Goal: Complete application form: Complete application form

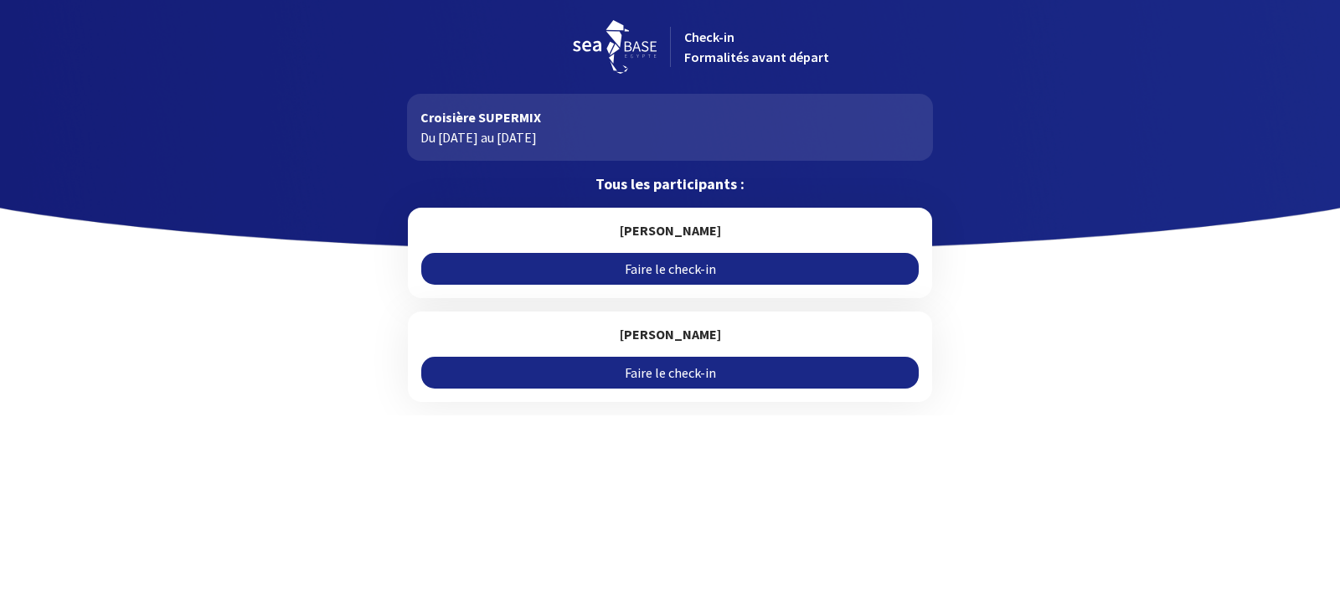
click at [704, 274] on link "Faire le check-in" at bounding box center [669, 269] width 497 height 32
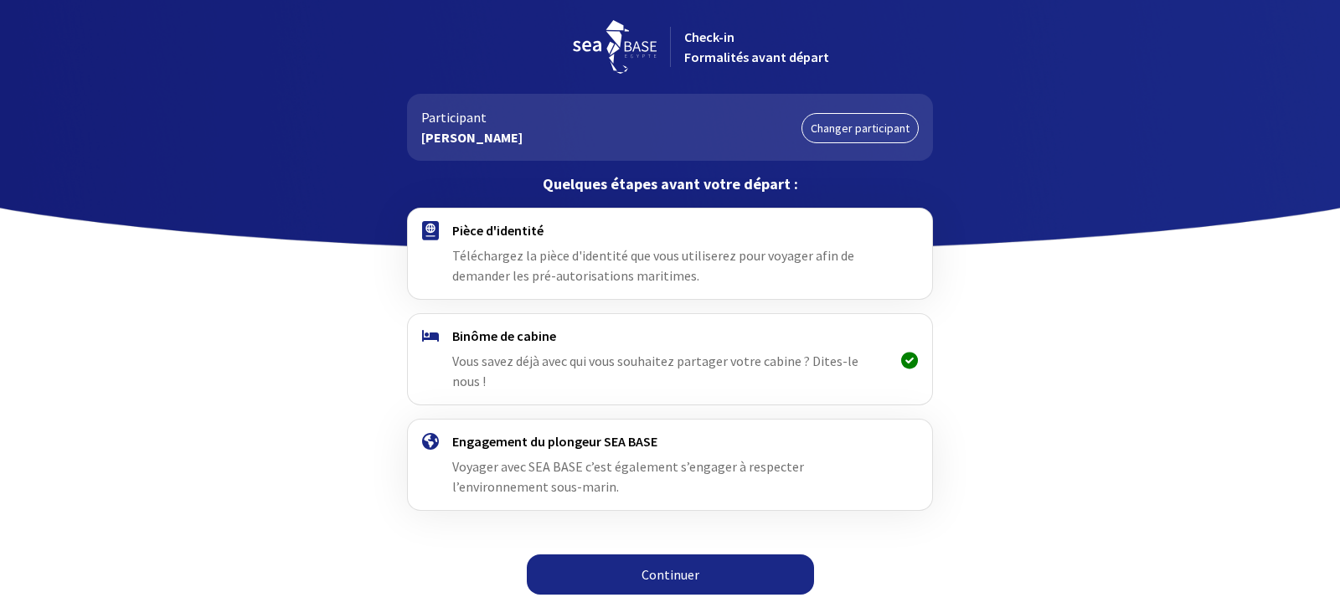
click at [586, 259] on span "Téléchargez la pièce d'identité que vous utiliserez pour voyager afin de demand…" at bounding box center [653, 265] width 402 height 37
click at [648, 557] on link "Continuer" at bounding box center [670, 575] width 287 height 40
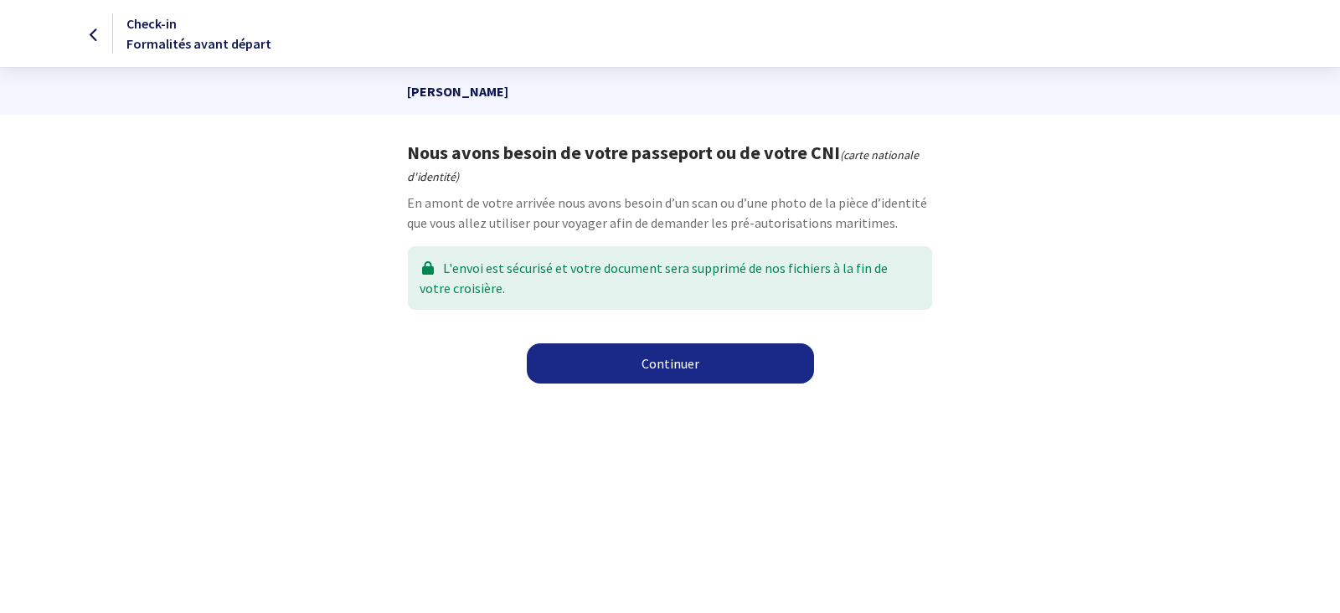
click at [651, 367] on link "Continuer" at bounding box center [670, 363] width 287 height 40
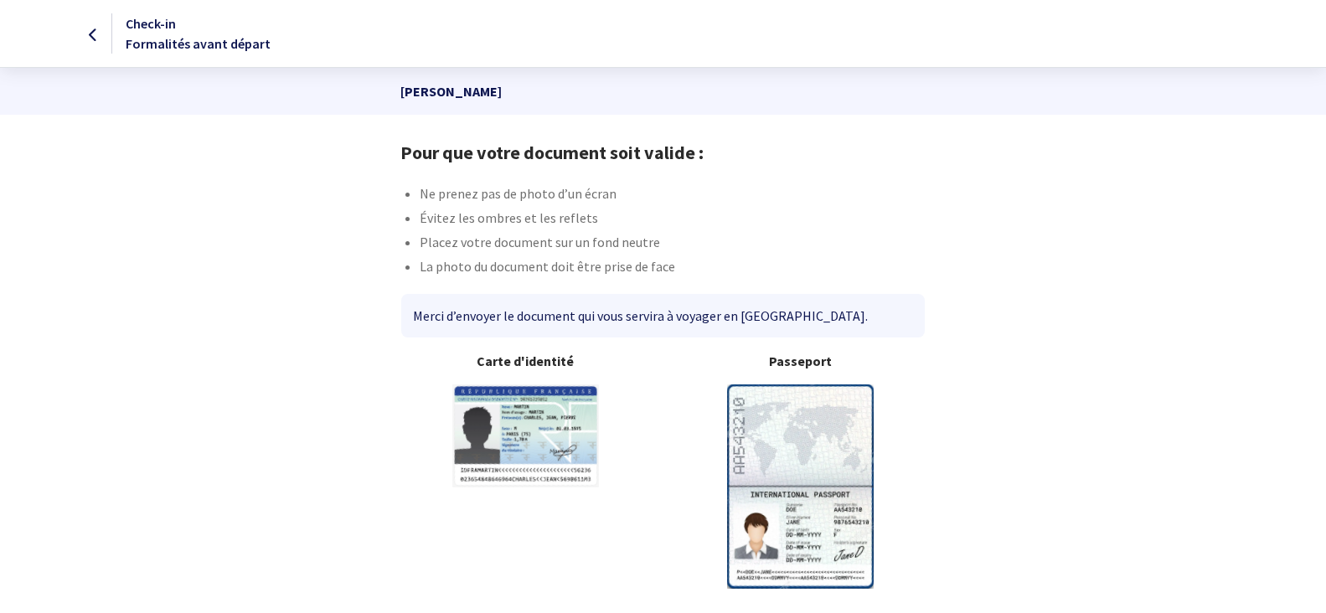
scroll to position [59, 0]
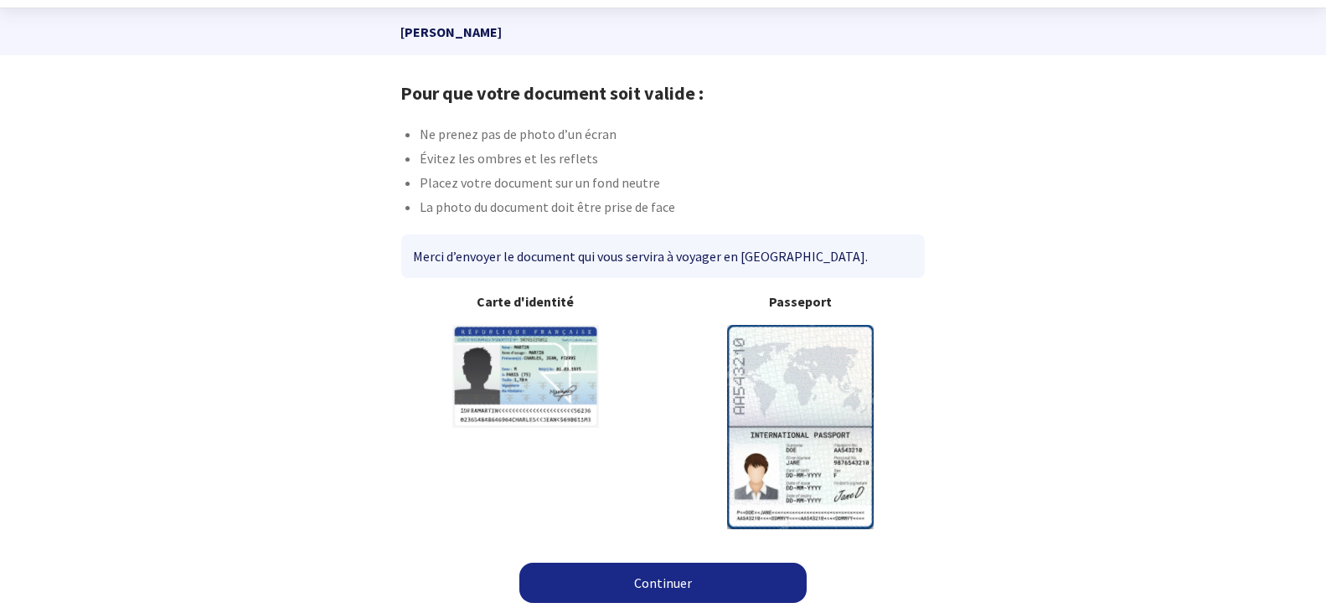
click at [725, 572] on link "Continuer" at bounding box center [662, 583] width 287 height 40
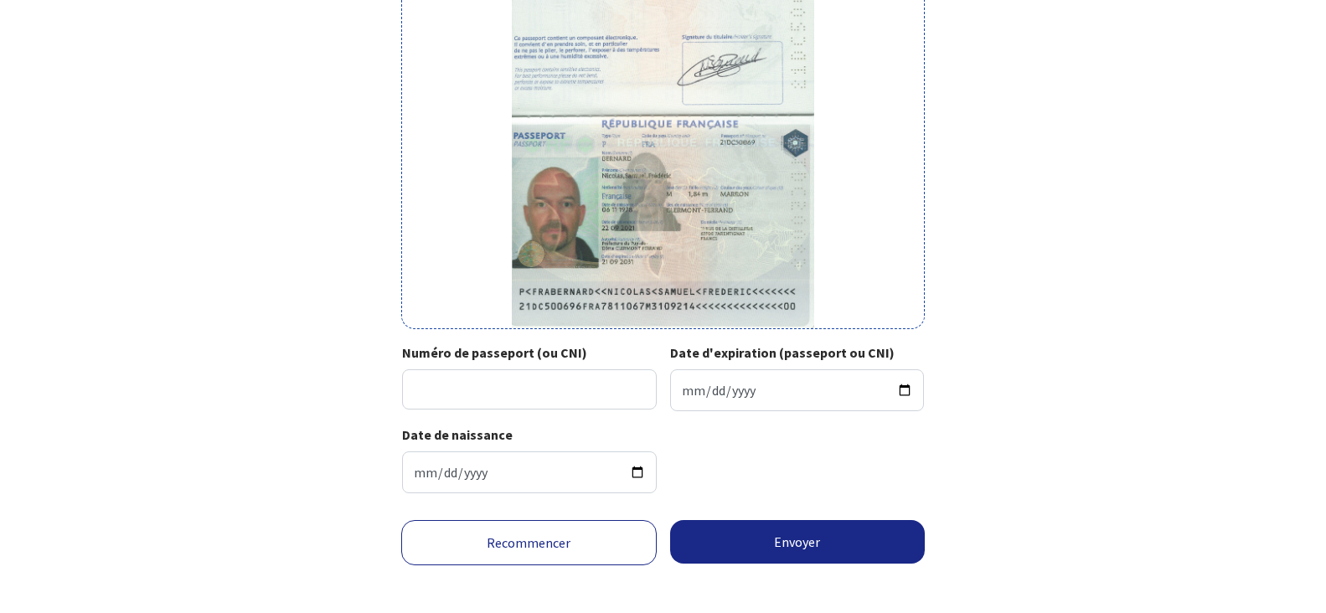
scroll to position [307, 0]
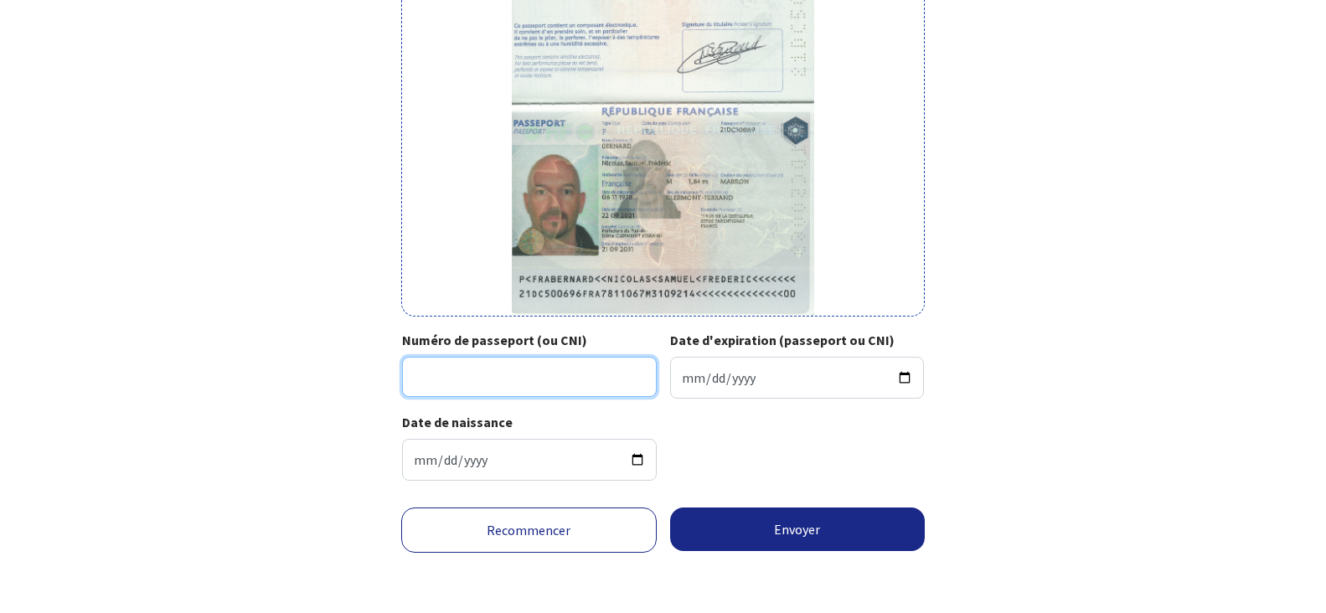
click at [549, 372] on input "Numéro de passeport (ou CNI)" at bounding box center [529, 377] width 255 height 40
click at [556, 353] on div "Numéro de passeport (ou CNI)" at bounding box center [532, 364] width 261 height 69
click at [546, 366] on input "Numéro de passeport (ou CNI)" at bounding box center [529, 377] width 255 height 40
type input "21DC50069"
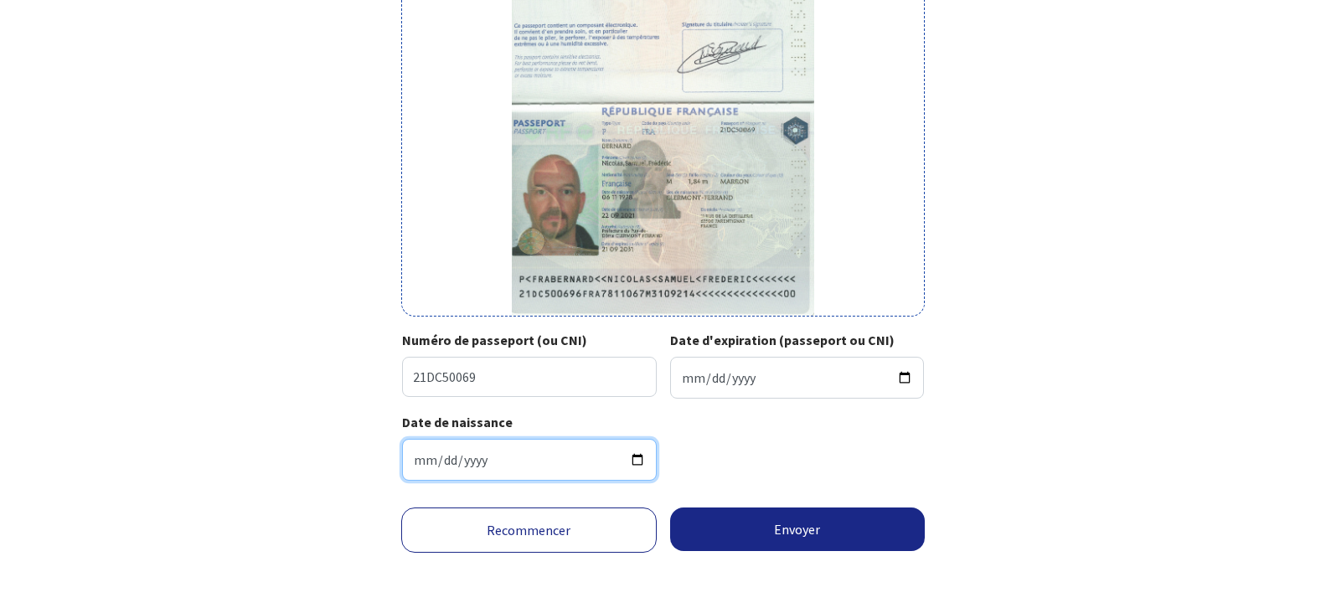
click at [566, 460] on input "1978-11-06" at bounding box center [529, 460] width 255 height 42
type input "1978-11-21"
type input "2031-09-21"
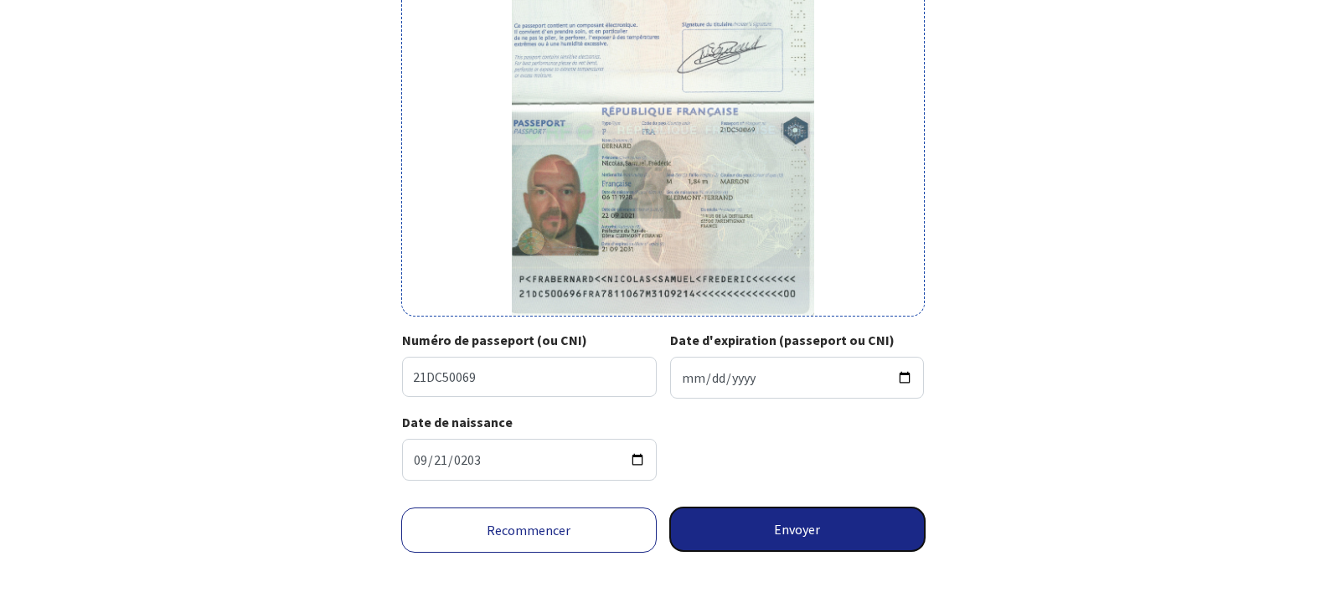
click at [826, 529] on button "Envoyer" at bounding box center [797, 530] width 255 height 44
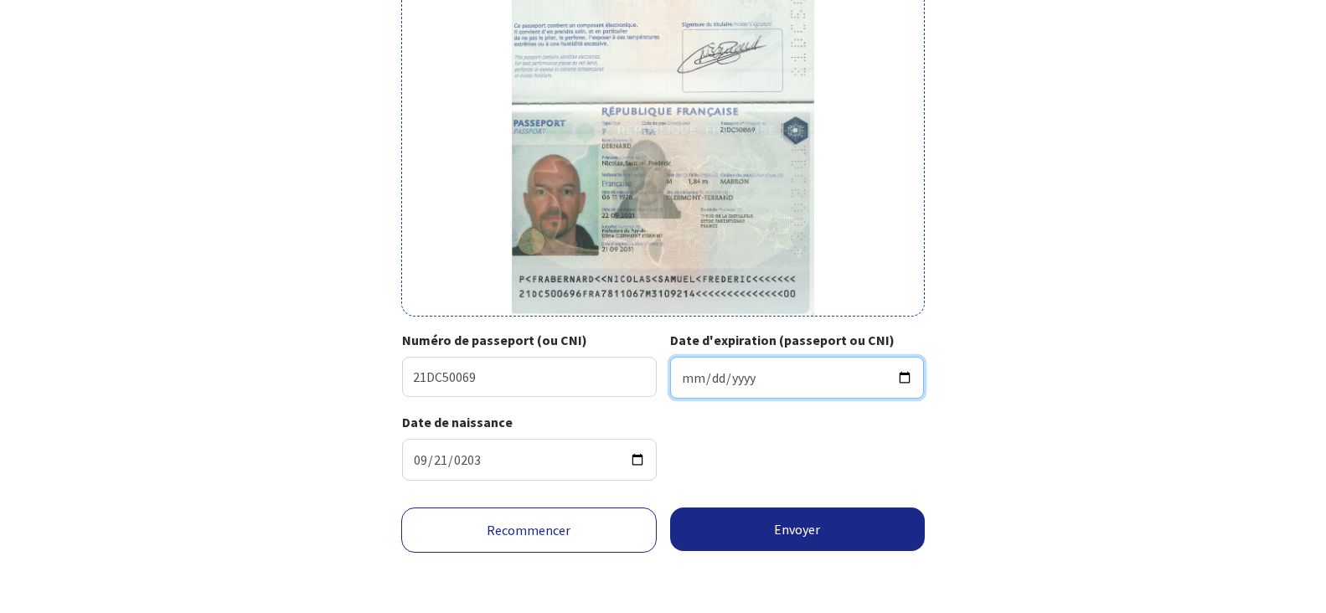
click at [782, 386] on input "Date d'expiration (passeport ou CNI)" at bounding box center [797, 378] width 255 height 42
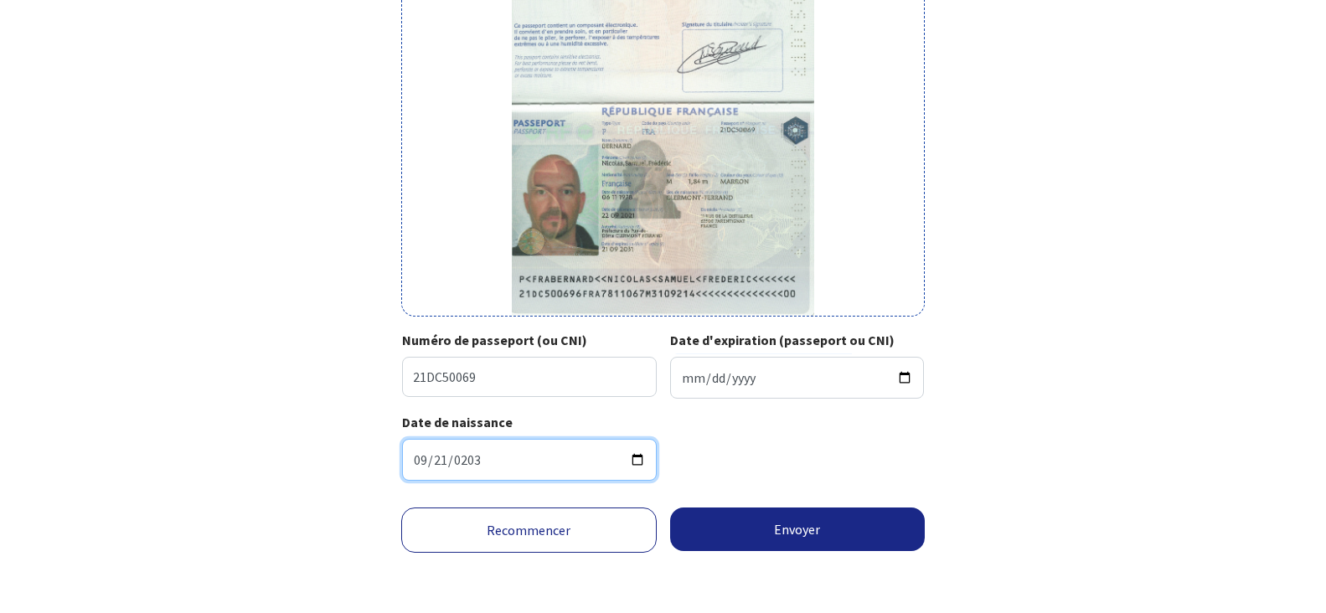
drag, startPoint x: 573, startPoint y: 452, endPoint x: 440, endPoint y: 457, distance: 133.3
click at [441, 457] on input "2031-09-21" at bounding box center [529, 460] width 255 height 42
type input "1978-11-06"
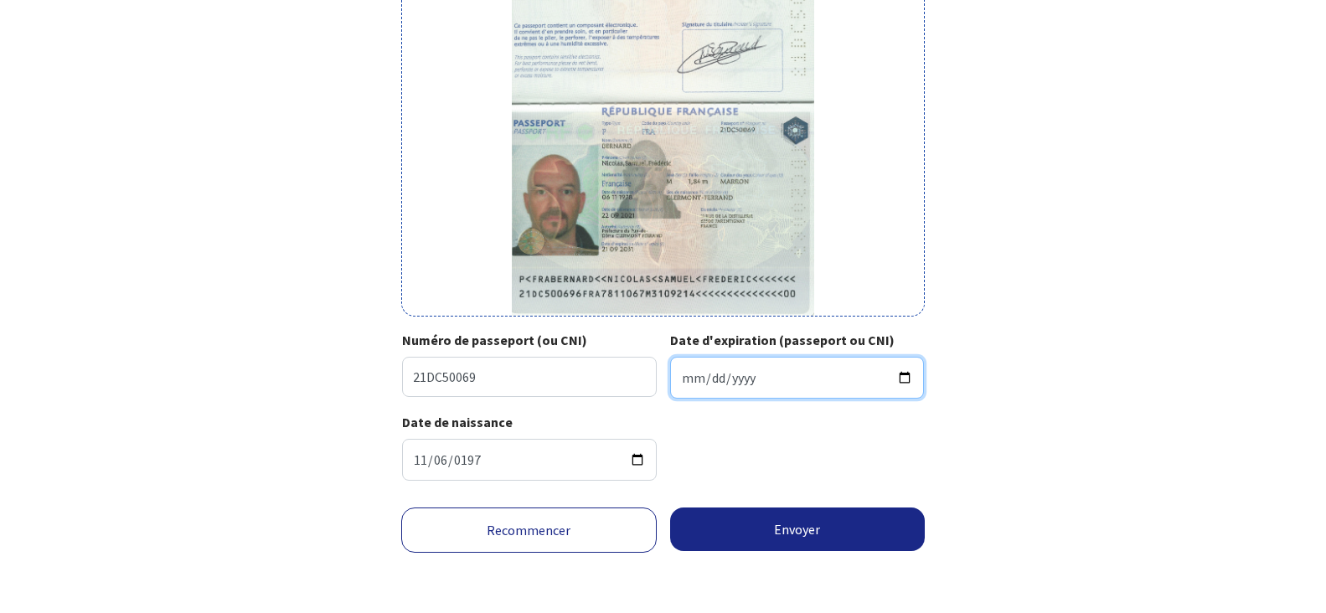
click at [798, 384] on input "Date d'expiration (passeport ou CNI)" at bounding box center [797, 378] width 255 height 42
type input "2031-09-21"
click button "Envoyer" at bounding box center [797, 530] width 255 height 44
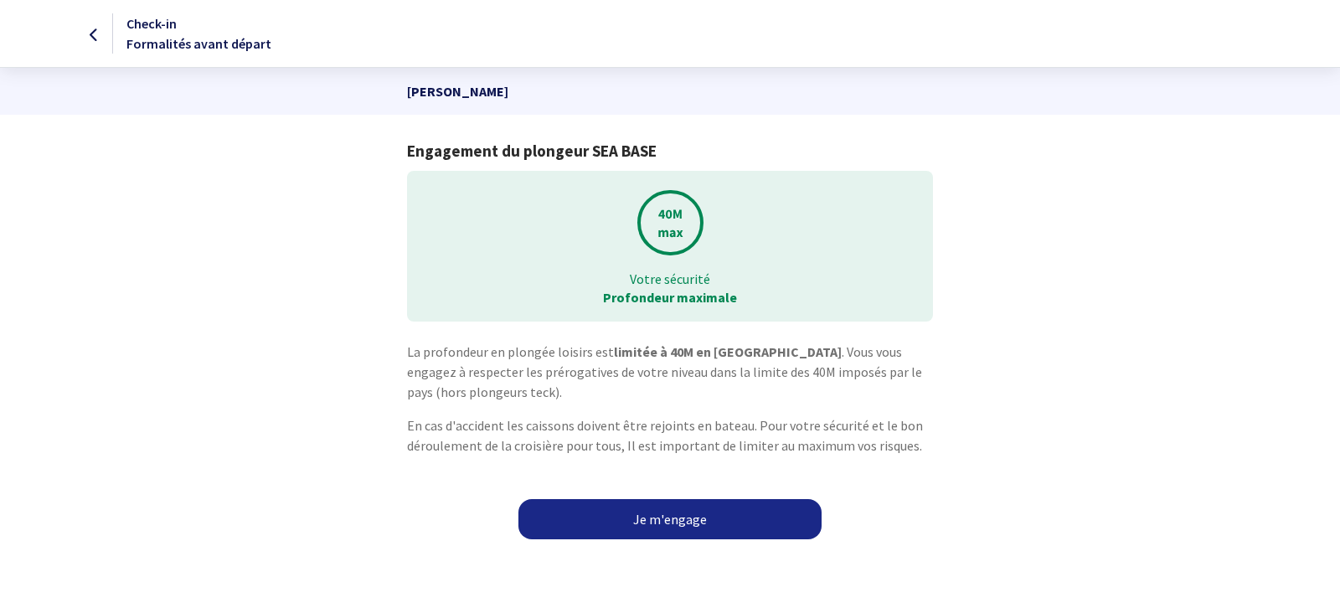
click at [695, 518] on link "Je m'engage" at bounding box center [669, 519] width 303 height 40
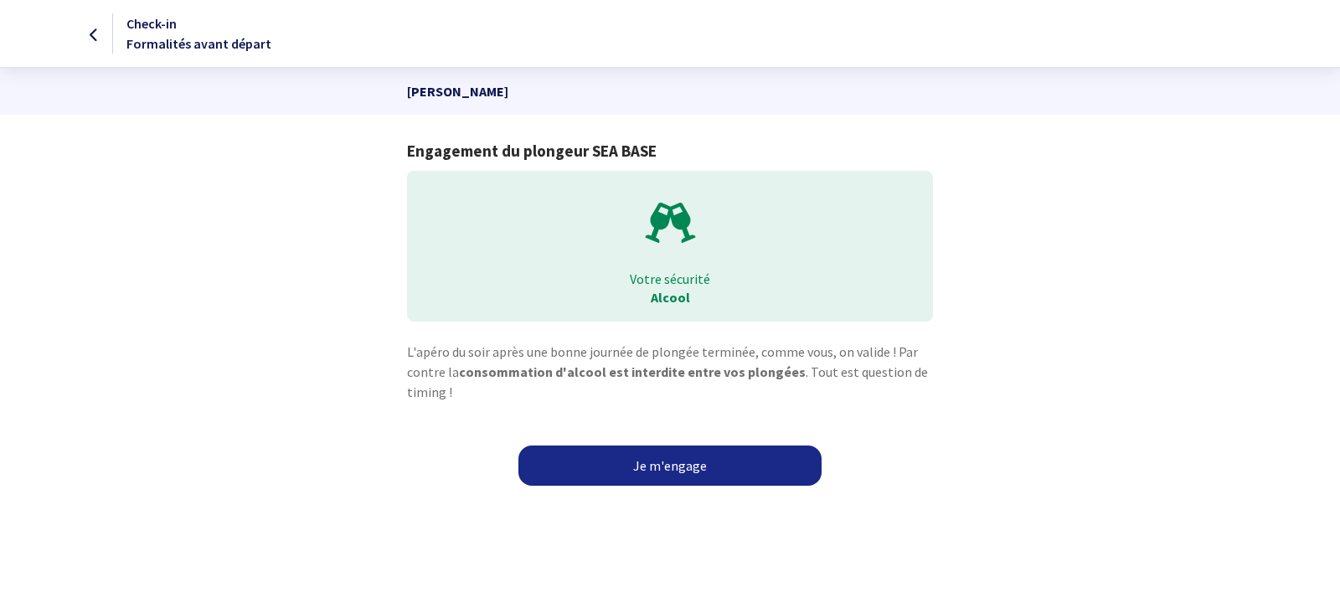
click at [647, 465] on link "Je m'engage" at bounding box center [669, 466] width 303 height 40
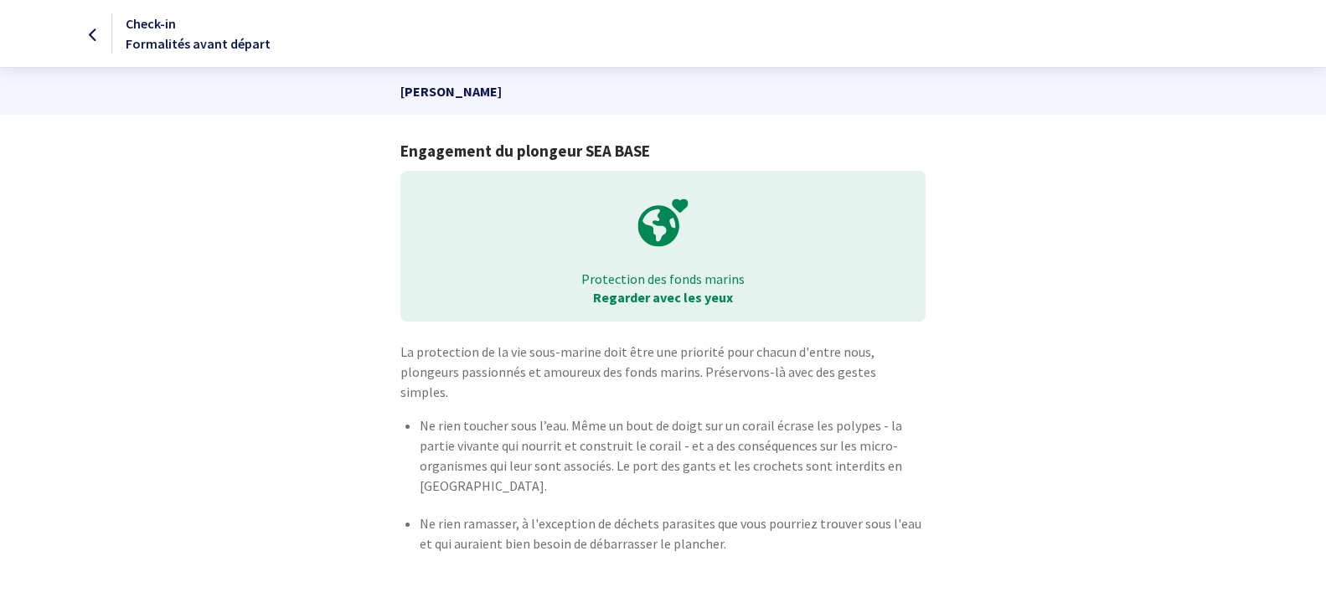
scroll to position [32, 0]
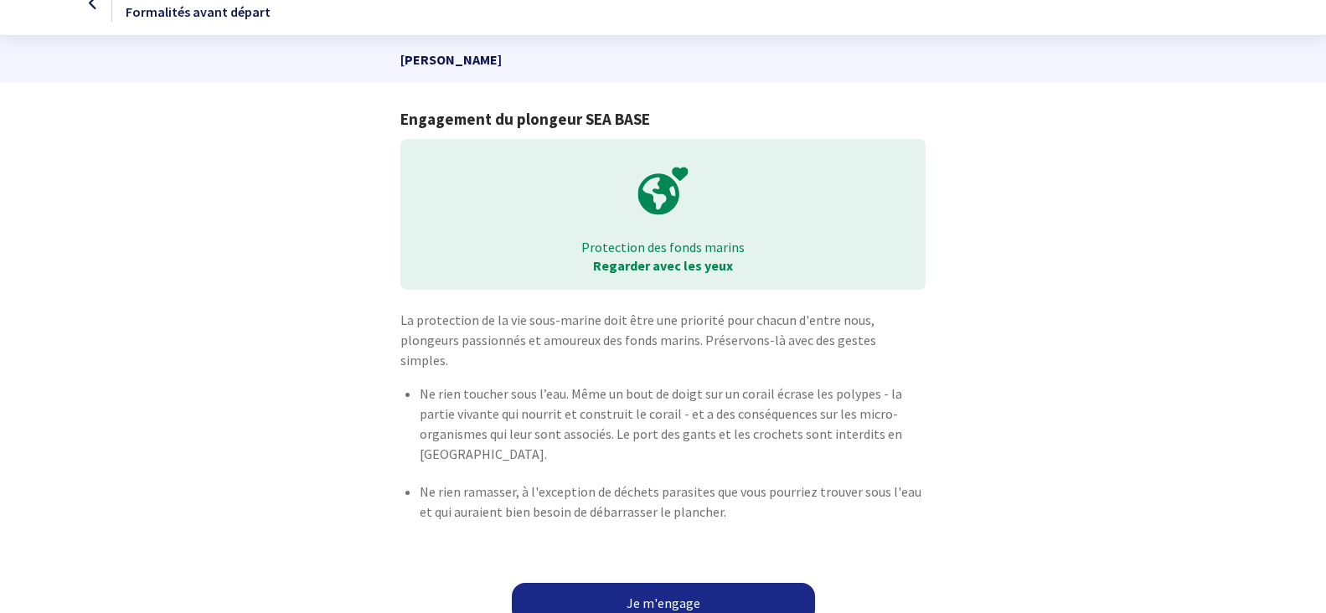
click at [638, 583] on link "Je m'engage" at bounding box center [663, 603] width 303 height 40
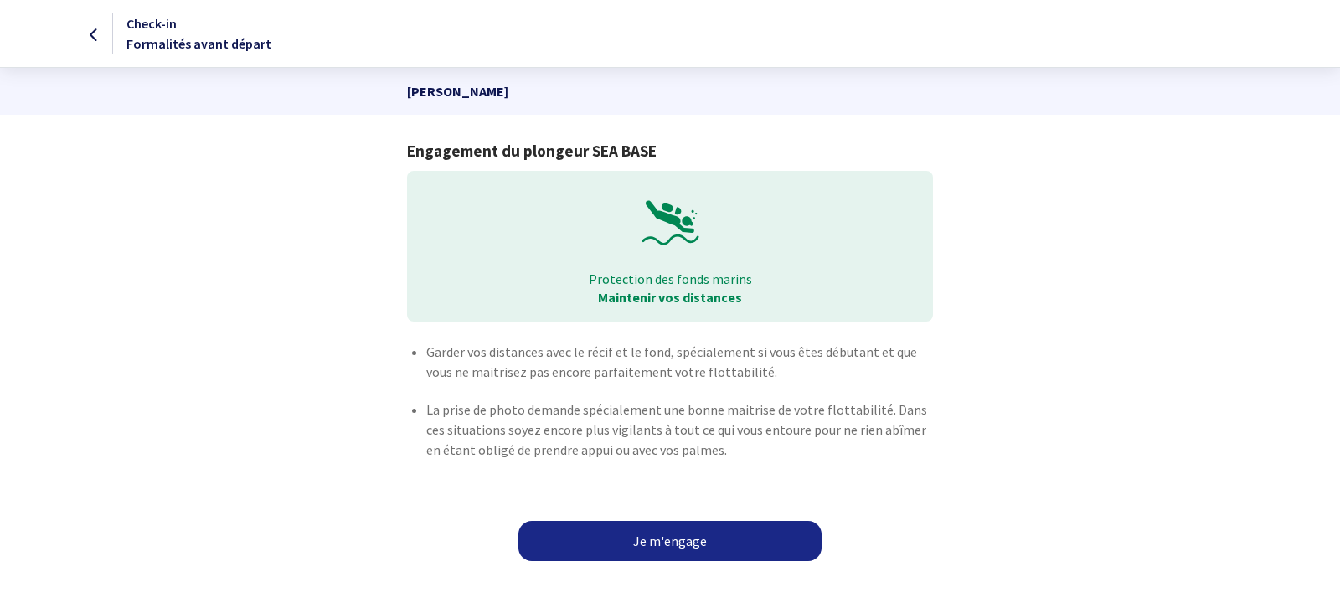
click at [642, 533] on link "Je m'engage" at bounding box center [669, 541] width 303 height 40
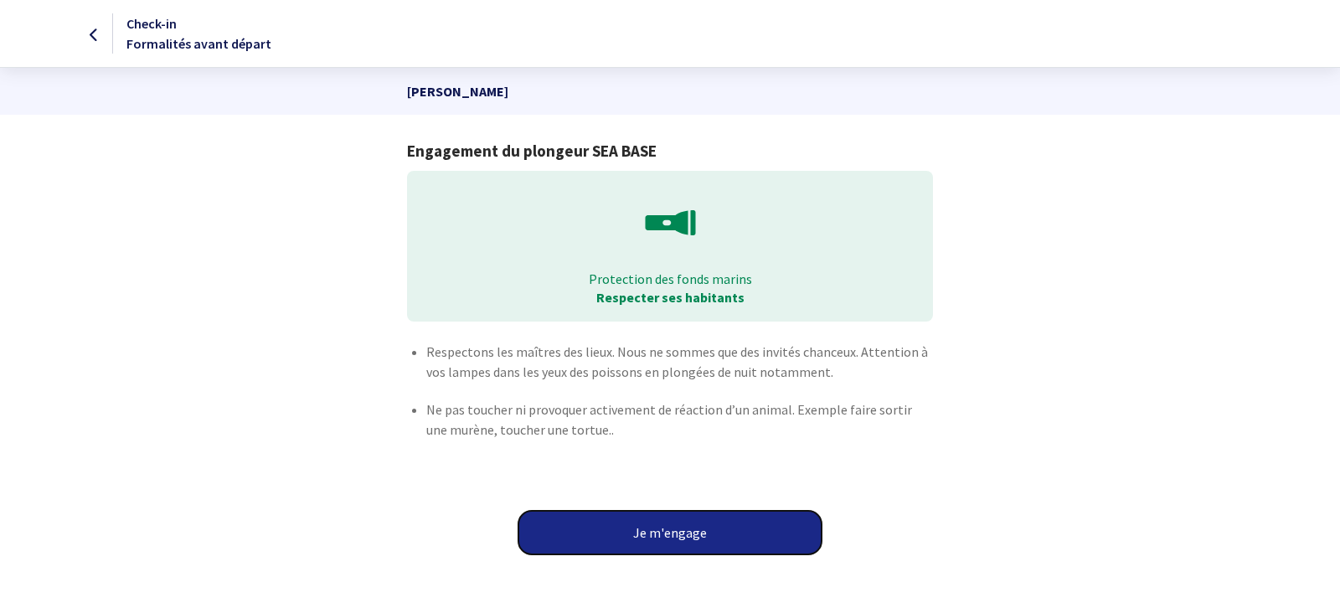
click at [664, 534] on button "Je m'engage" at bounding box center [669, 533] width 303 height 44
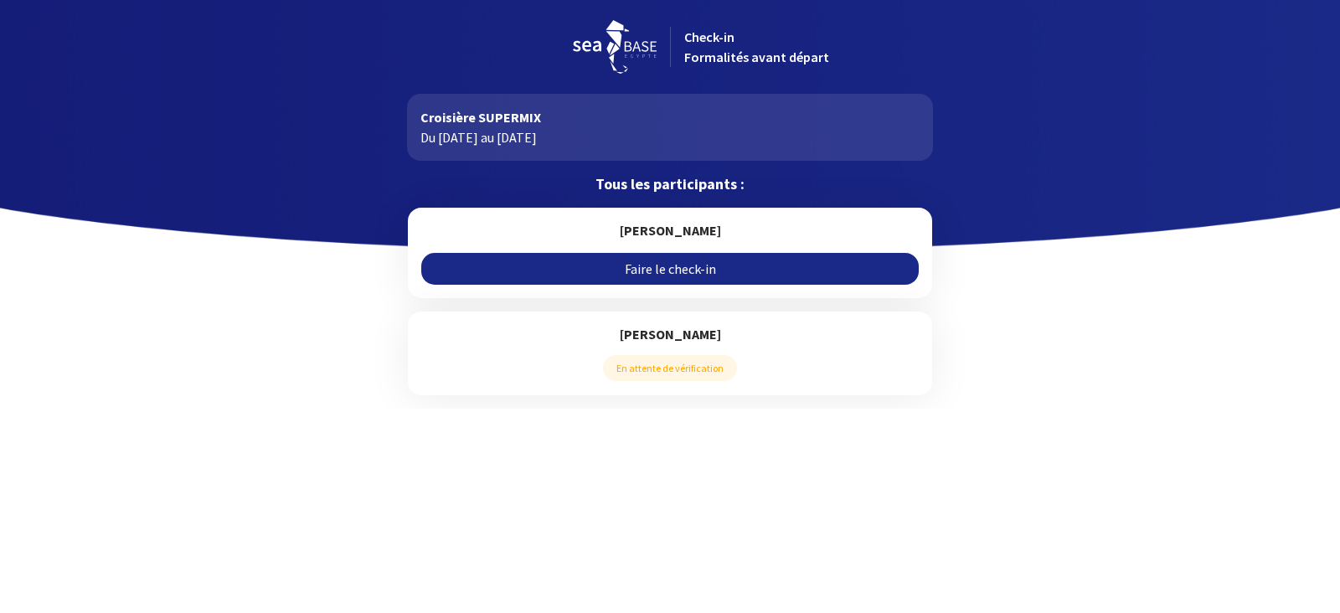
click at [686, 266] on link "Faire le check-in" at bounding box center [669, 269] width 497 height 32
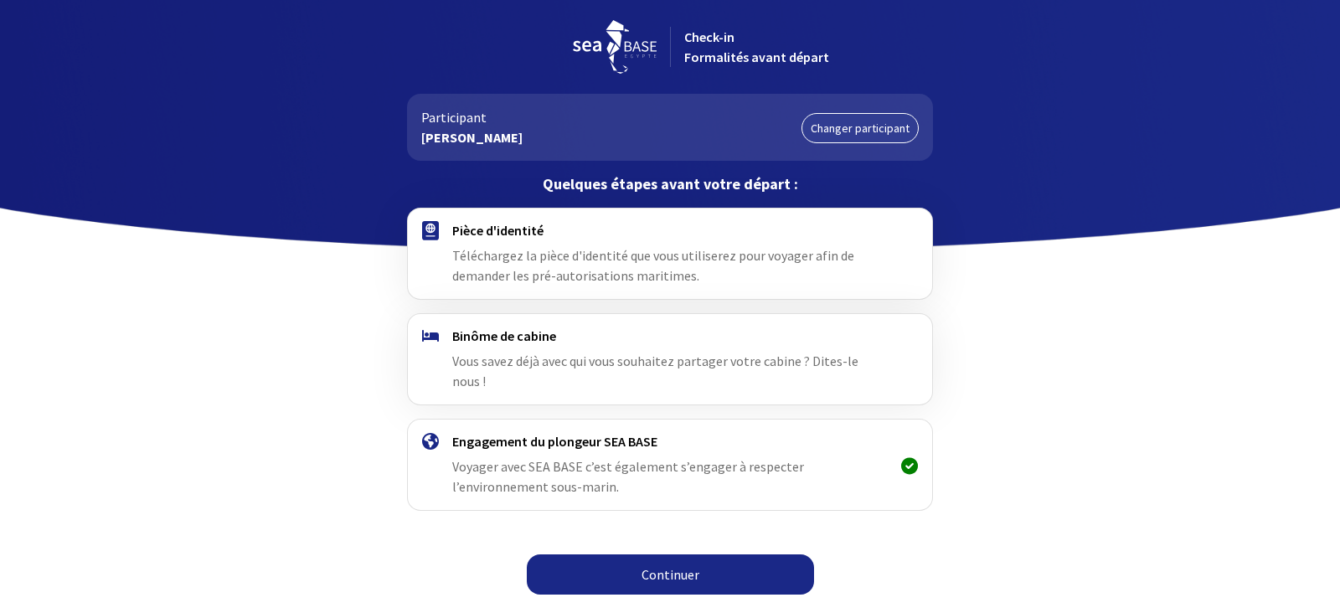
click at [662, 556] on link "Continuer" at bounding box center [670, 575] width 287 height 40
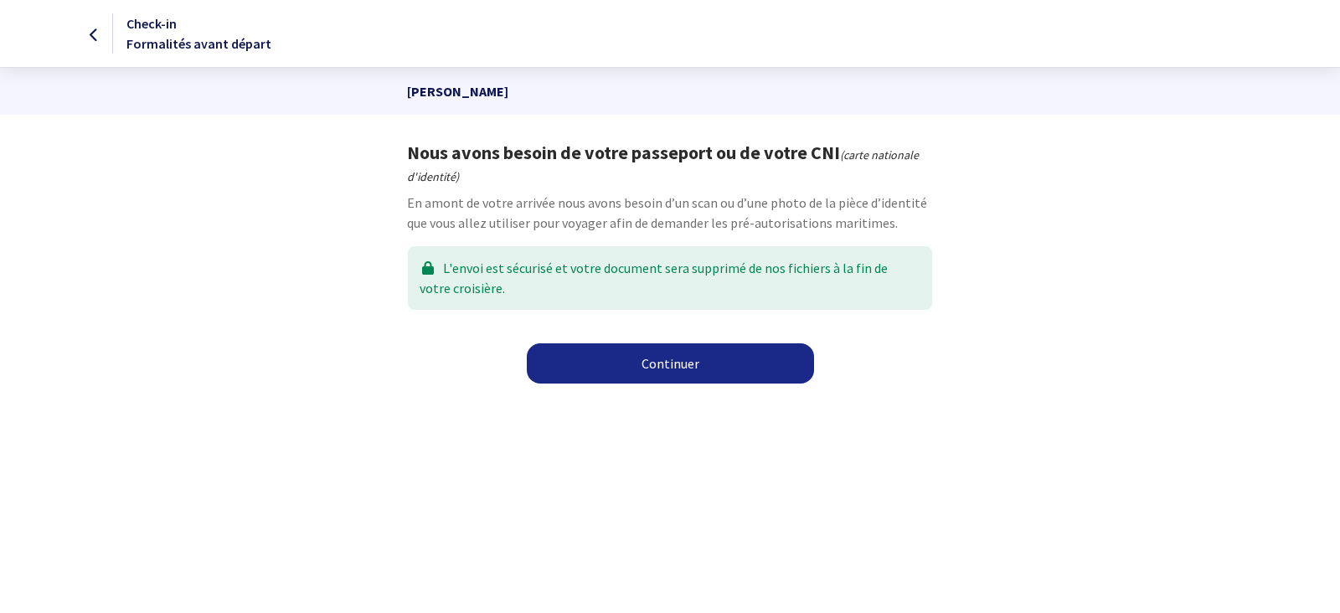
click at [641, 366] on link "Continuer" at bounding box center [670, 363] width 287 height 40
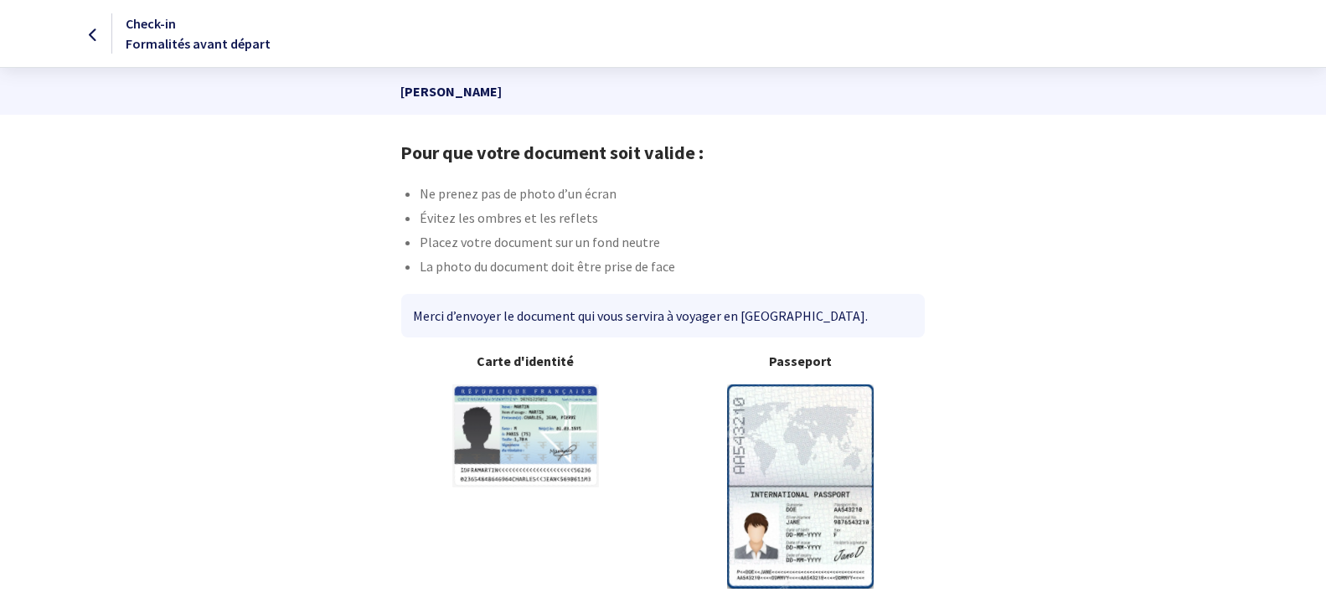
scroll to position [59, 0]
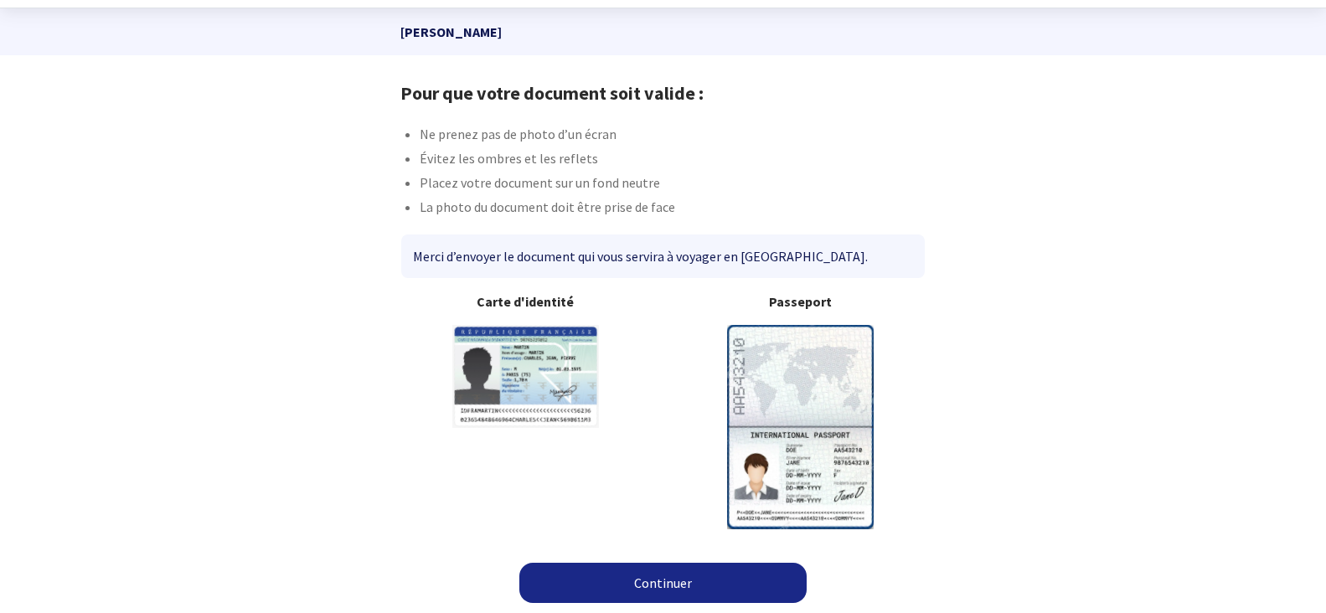
click at [716, 588] on link "Continuer" at bounding box center [662, 583] width 287 height 40
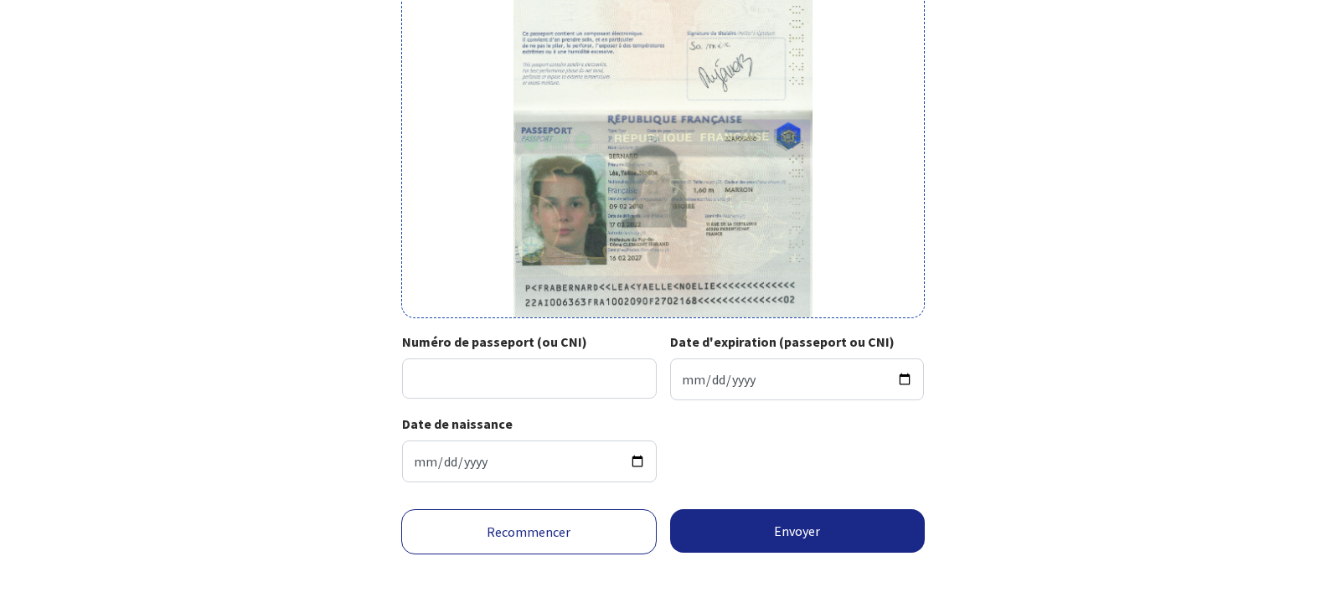
scroll to position [307, 0]
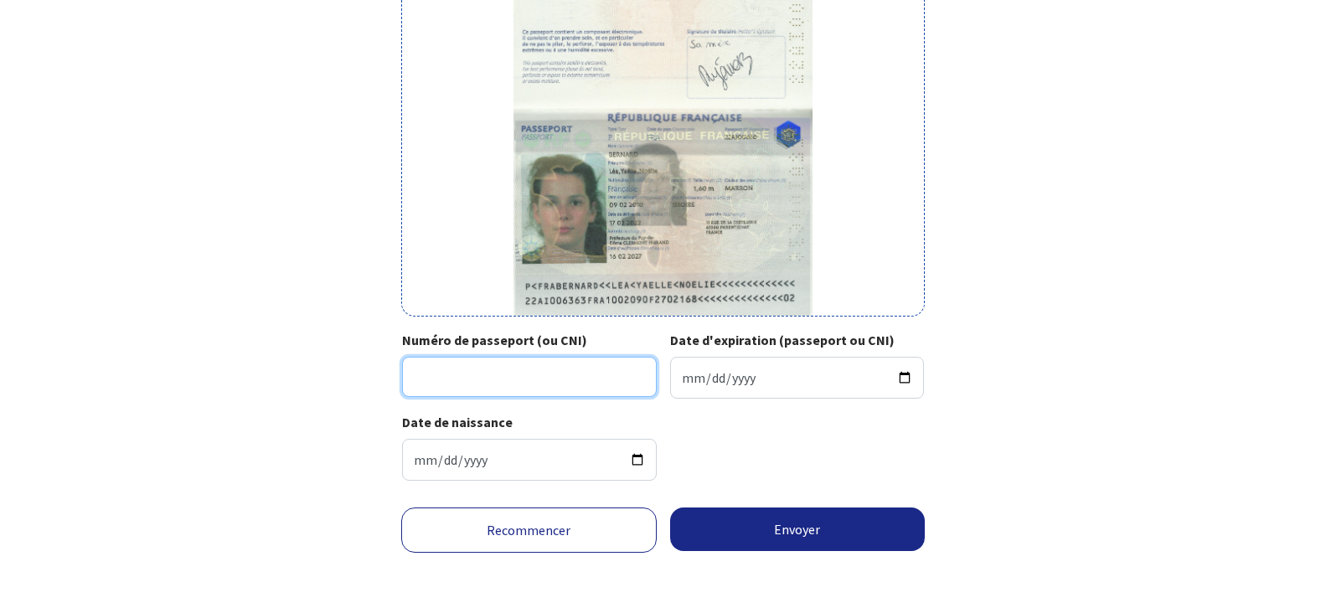
click at [570, 363] on input "Numéro de passeport (ou CNI)" at bounding box center [529, 377] width 255 height 40
type input "22AI00636"
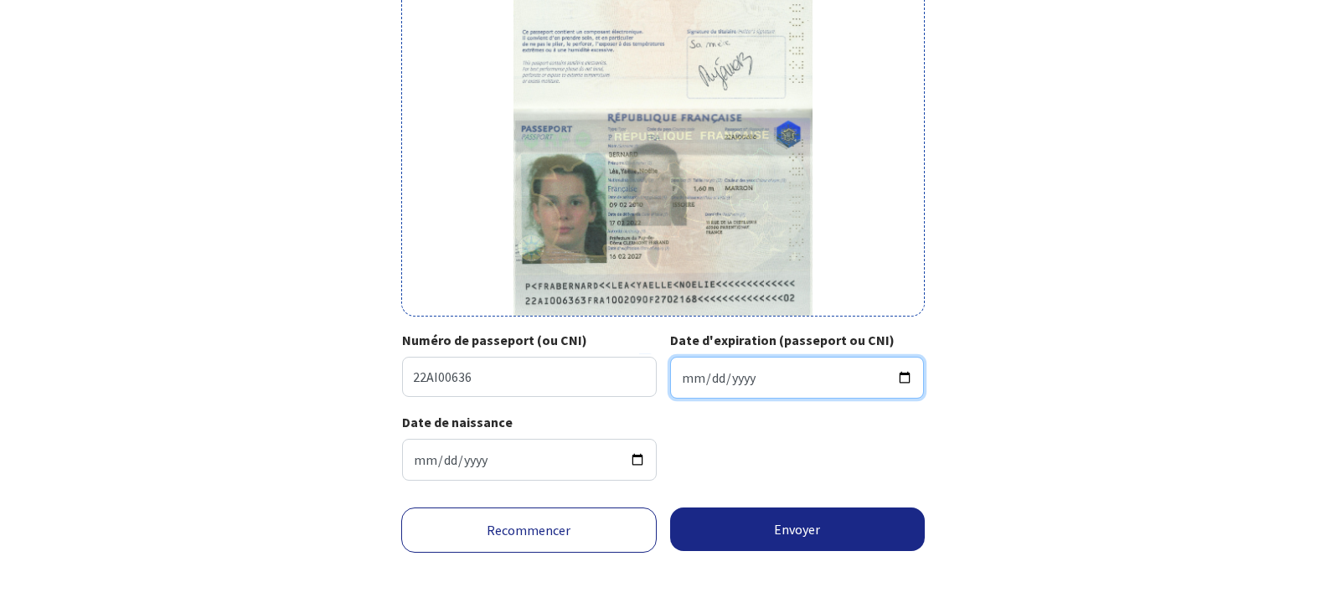
click at [696, 385] on input "Date d'expiration (passeport ou CNI)" at bounding box center [797, 378] width 255 height 42
click at [745, 376] on input "Date d'expiration (passeport ou CNI)" at bounding box center [797, 378] width 255 height 42
drag, startPoint x: 764, startPoint y: 378, endPoint x: 667, endPoint y: 376, distance: 97.2
click at [662, 376] on div "Numéro de passeport (ou CNI) 22AI00636 Date d'expiration (passeport ou CNI)" at bounding box center [663, 371] width 522 height 82
click at [680, 378] on input "Date d'expiration (passeport ou CNI)" at bounding box center [797, 378] width 255 height 42
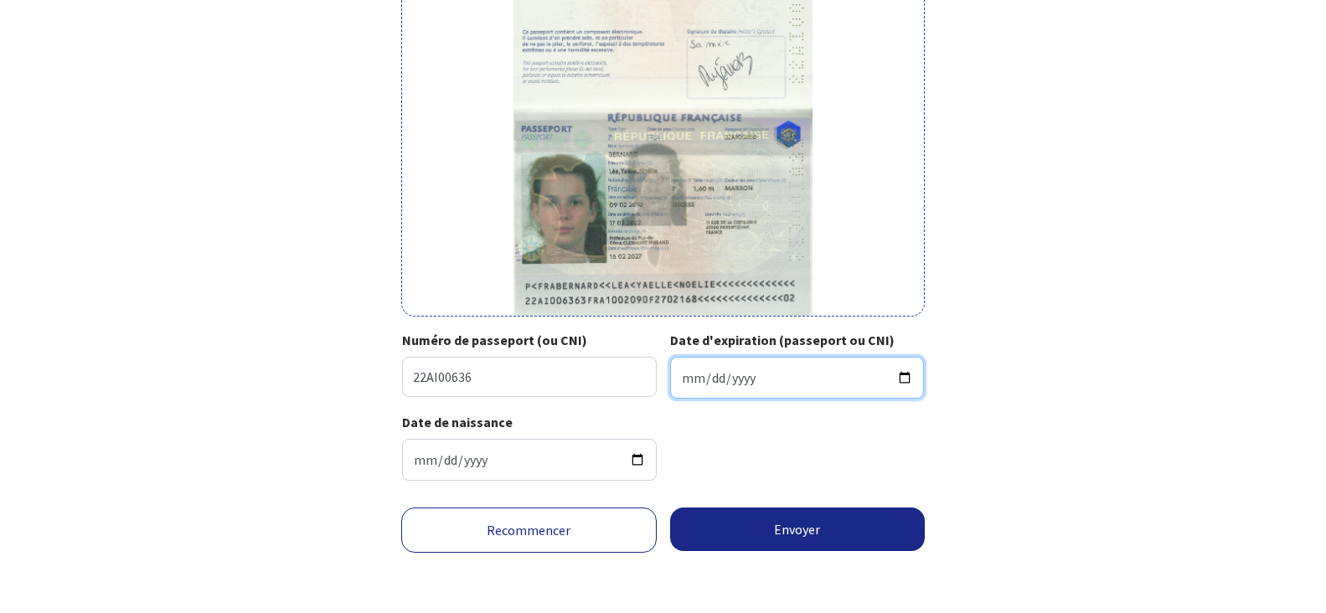
click at [688, 380] on input "Date d'expiration (passeport ou CNI)" at bounding box center [797, 378] width 255 height 42
type input "2027-02-16"
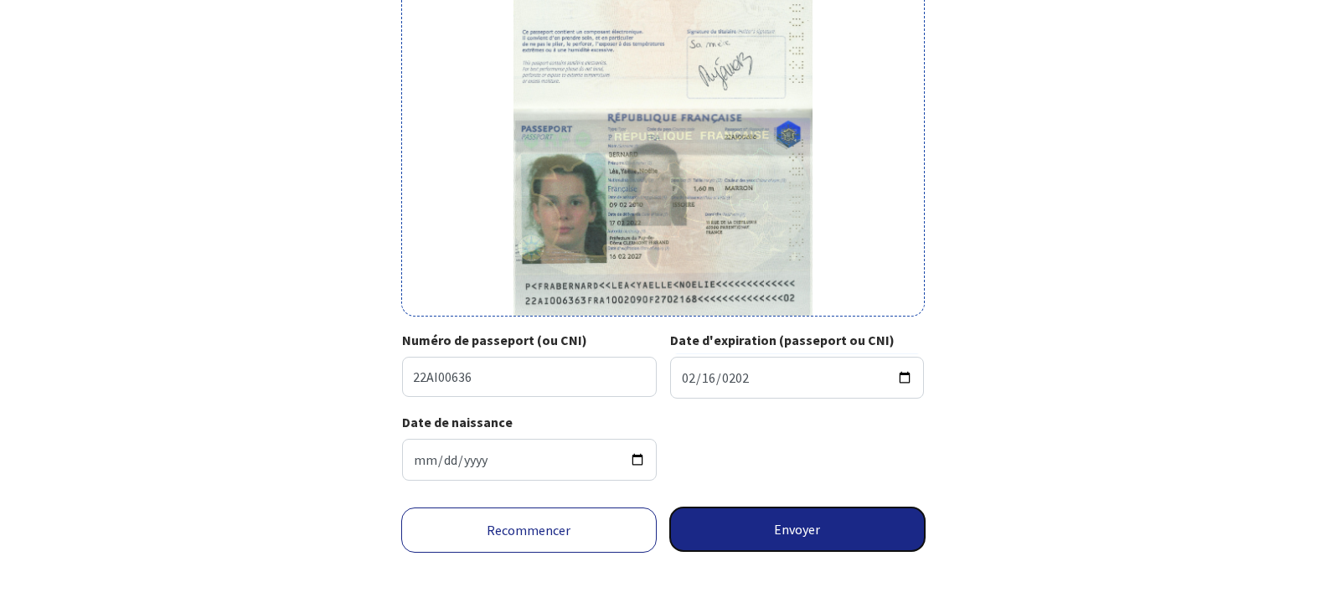
click at [770, 525] on button "Envoyer" at bounding box center [797, 530] width 255 height 44
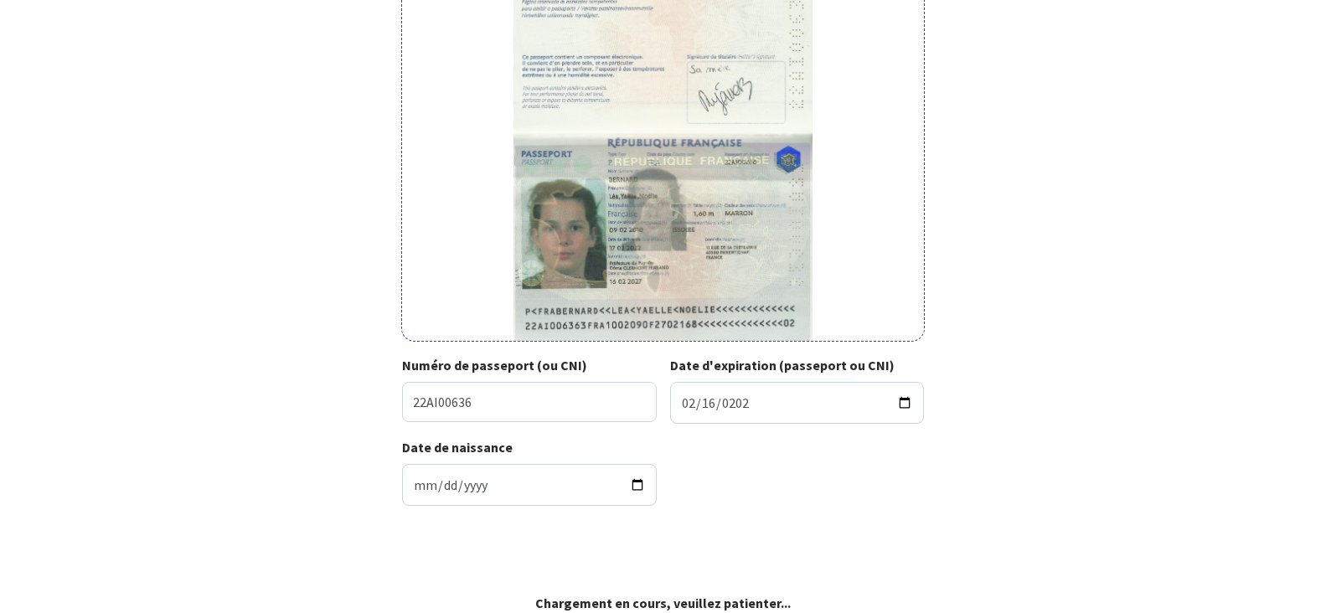
scroll to position [282, 0]
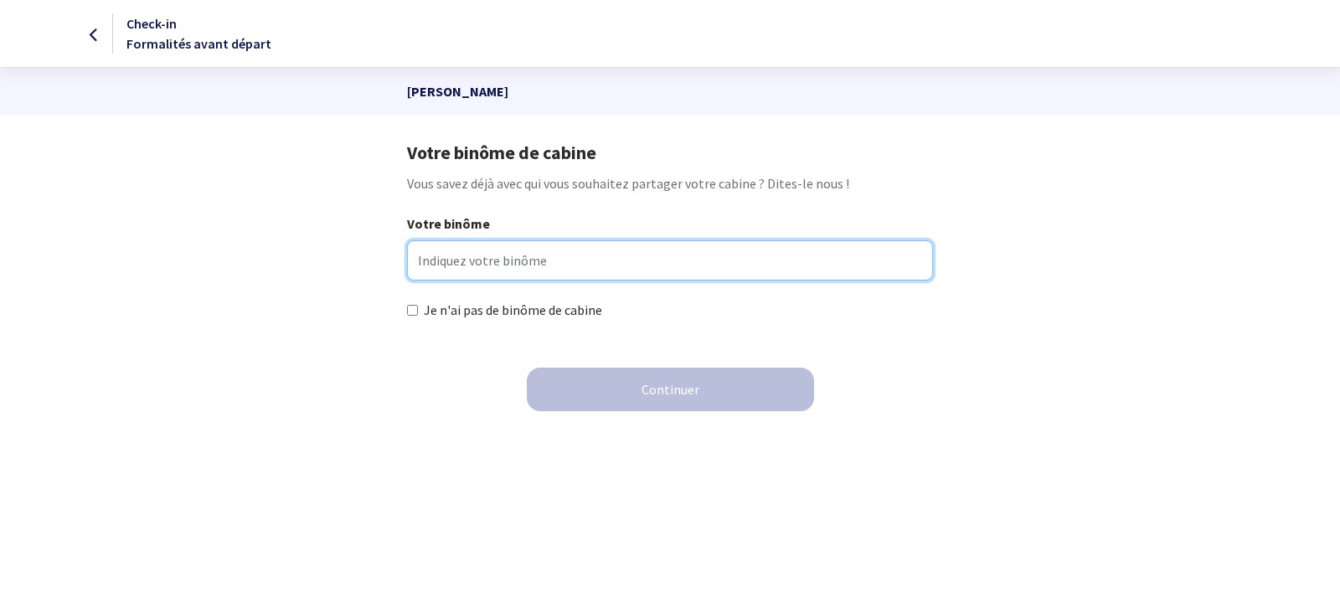
click at [475, 261] on input "Votre binôme" at bounding box center [669, 260] width 525 height 40
click at [553, 258] on input "Votre binôme" at bounding box center [669, 260] width 525 height 40
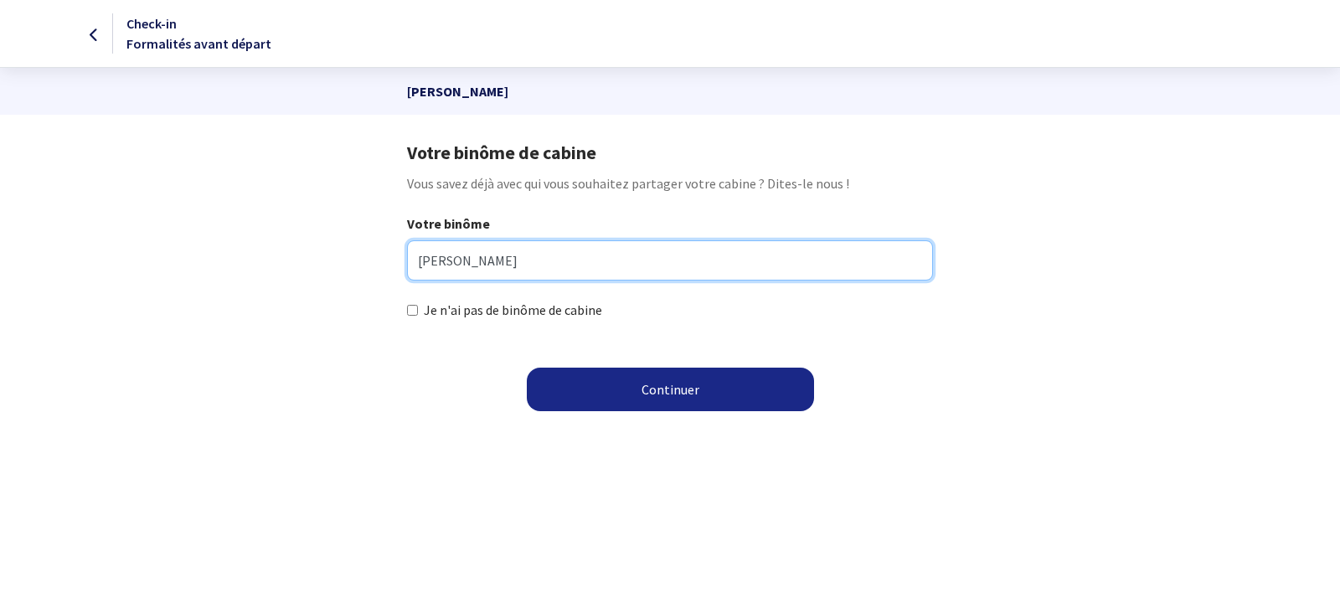
click at [431, 265] on input "nicolas BERNARD" at bounding box center [669, 260] width 525 height 40
type input "Nicolas BERNARD"
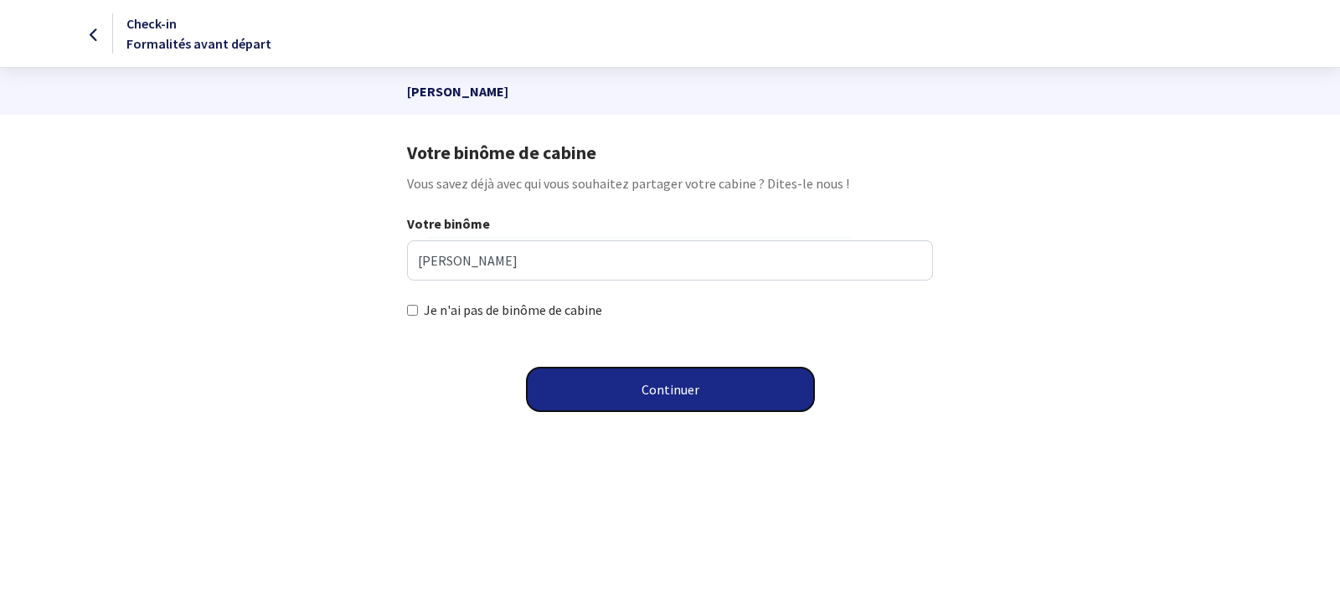
click at [634, 388] on button "Continuer" at bounding box center [670, 390] width 287 height 44
